Goal: Information Seeking & Learning: Find specific fact

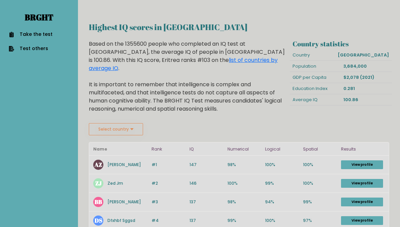
click at [132, 22] on h2 "Highest IQ scores in Eritrea" at bounding box center [239, 27] width 300 height 12
click at [45, 18] on link "Brght" at bounding box center [39, 17] width 28 height 11
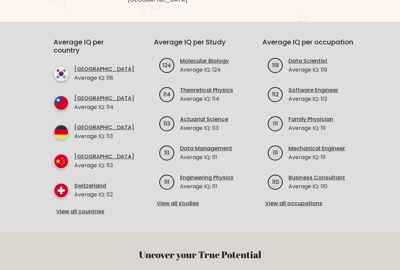
scroll to position [225, 0]
click at [94, 207] on link "View all countries" at bounding box center [91, 211] width 71 height 8
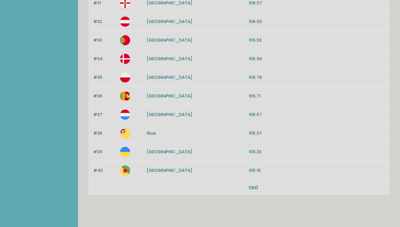
scroll to position [661, 0]
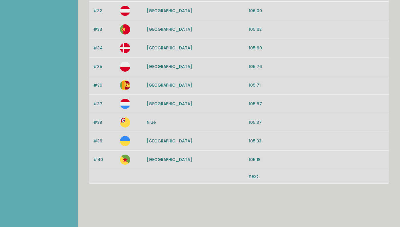
click at [250, 182] on div "next" at bounding box center [239, 177] width 300 height 14
click at [257, 177] on link "next" at bounding box center [253, 177] width 9 height 6
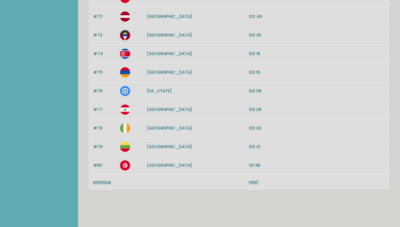
scroll to position [661, 0]
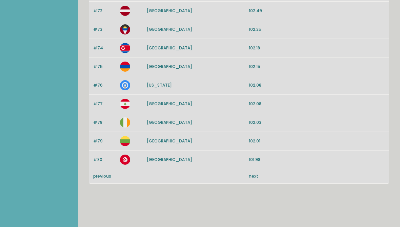
click at [106, 179] on link "previous" at bounding box center [102, 177] width 18 height 6
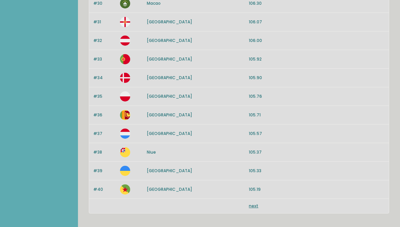
scroll to position [661, 0]
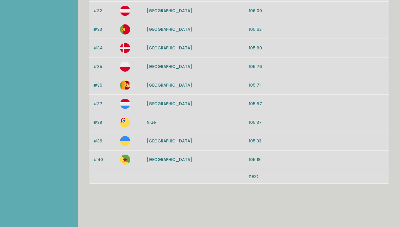
click at [249, 182] on div "next" at bounding box center [239, 177] width 300 height 14
click at [253, 178] on link "next" at bounding box center [253, 177] width 9 height 6
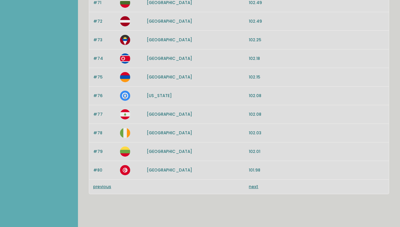
scroll to position [661, 0]
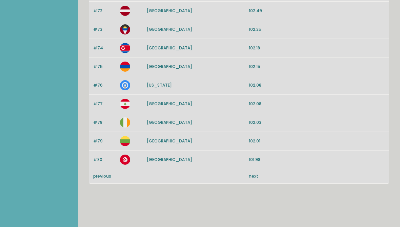
click at [250, 181] on div "previous next" at bounding box center [239, 177] width 300 height 14
click at [253, 179] on link "next" at bounding box center [253, 177] width 9 height 6
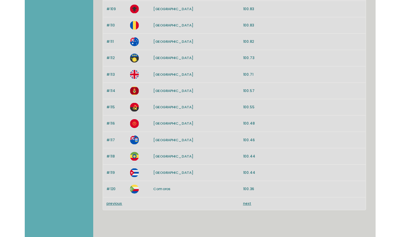
scroll to position [608, 0]
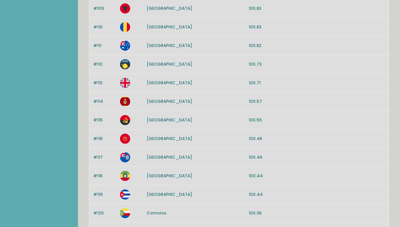
click at [360, 73] on div "#112 [GEOGRAPHIC_DATA] 100.73" at bounding box center [239, 64] width 300 height 19
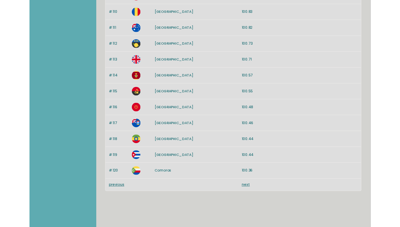
scroll to position [625, 0]
